Goal: Navigation & Orientation: Find specific page/section

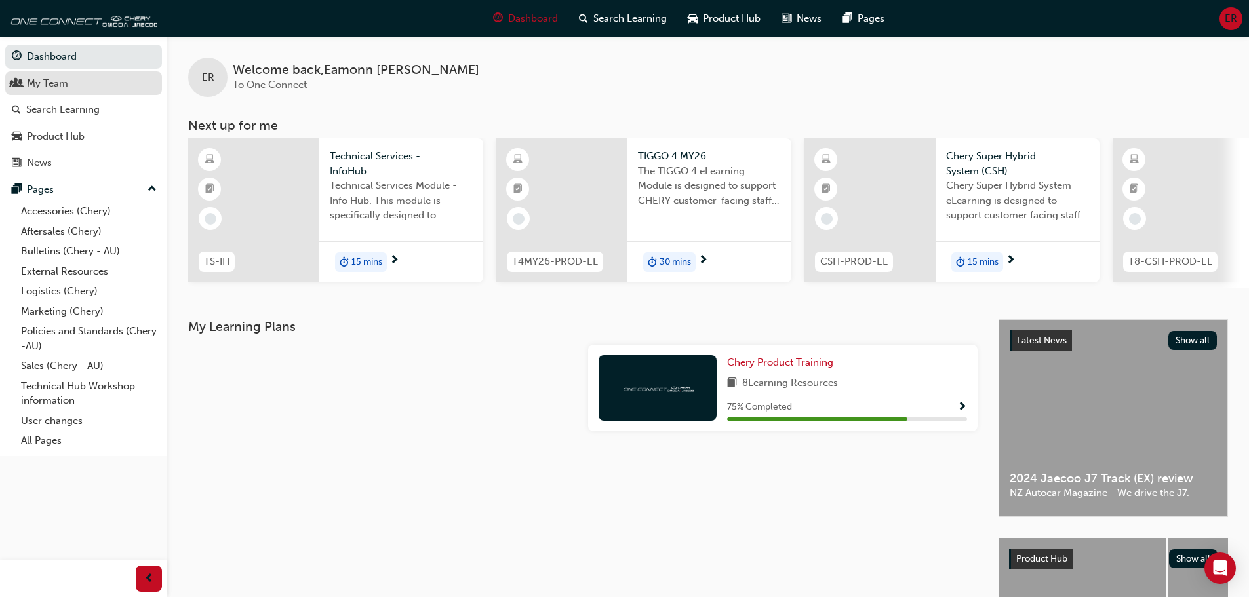
click at [55, 83] on div "My Team" at bounding box center [47, 83] width 41 height 15
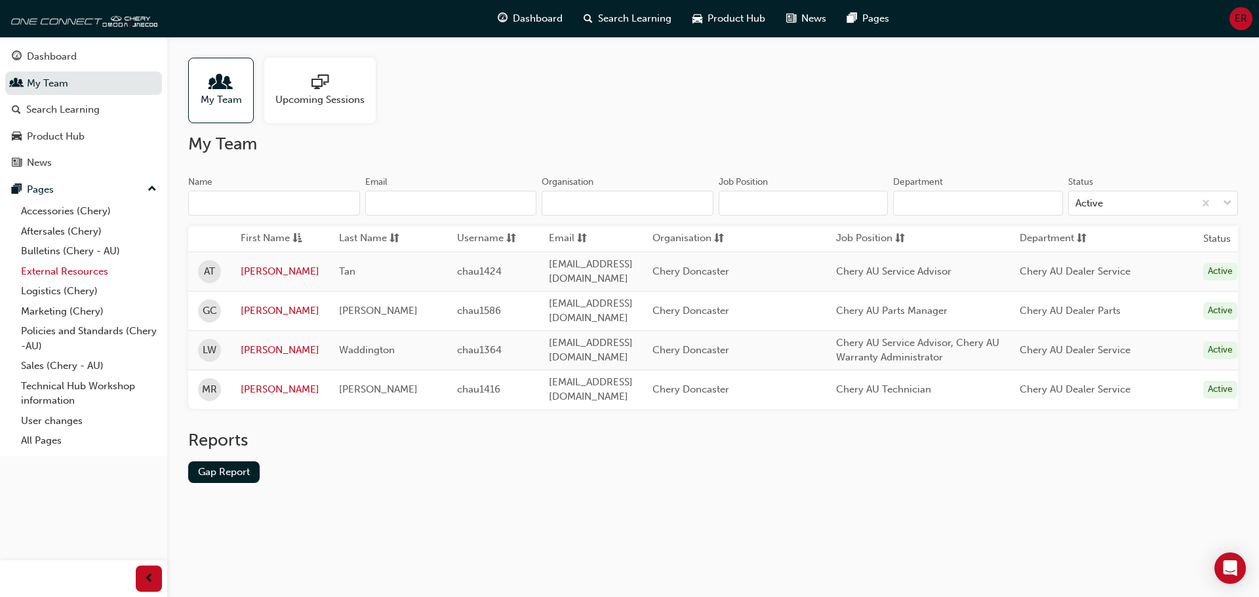
click at [53, 268] on link "External Resources" at bounding box center [89, 272] width 146 height 20
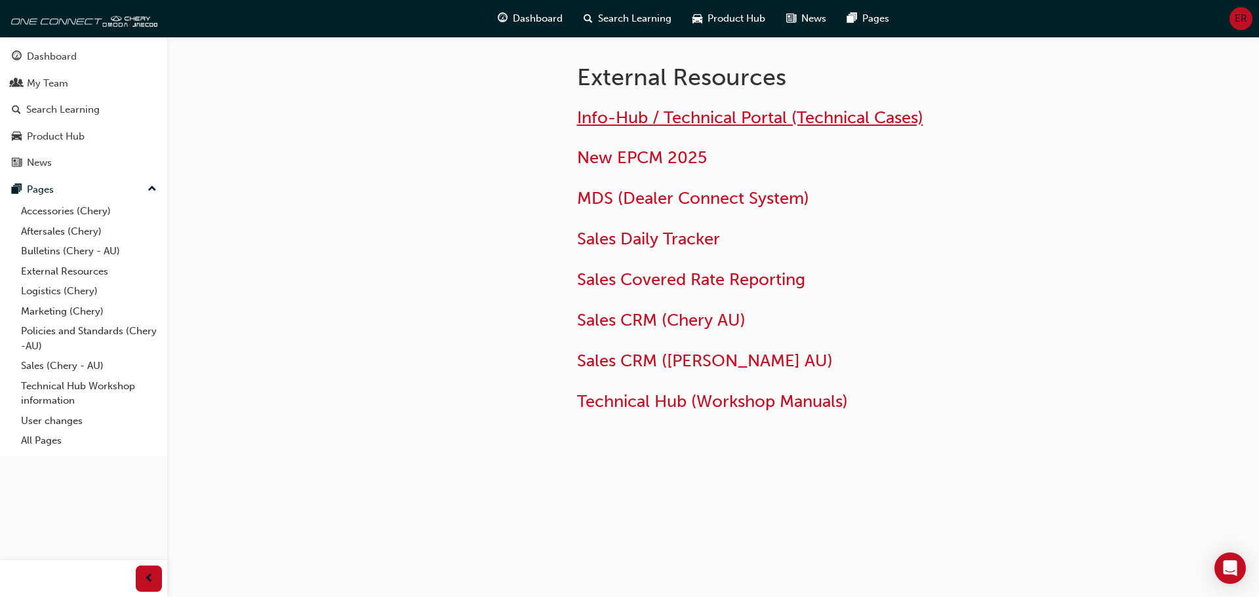
click at [699, 112] on span "Info-Hub / Technical Portal (Technical Cases)" at bounding box center [750, 117] width 346 height 20
